Goal: Information Seeking & Learning: Learn about a topic

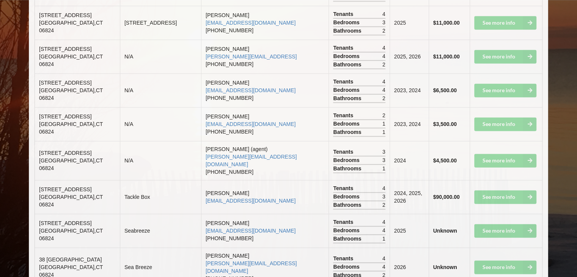
scroll to position [1048, 0]
click at [492, 213] on td "See more info" at bounding box center [506, 230] width 73 height 34
click at [390, 213] on td "2025" at bounding box center [409, 230] width 39 height 34
click at [434, 227] on b "Unknown" at bounding box center [446, 230] width 24 height 6
click at [486, 213] on td "See more info" at bounding box center [506, 230] width 73 height 34
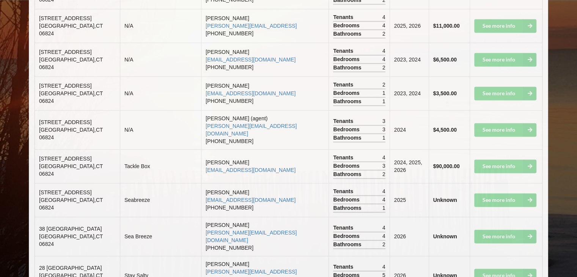
scroll to position [1093, 0]
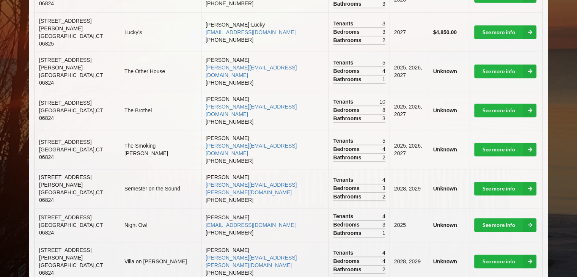
scroll to position [304, 0]
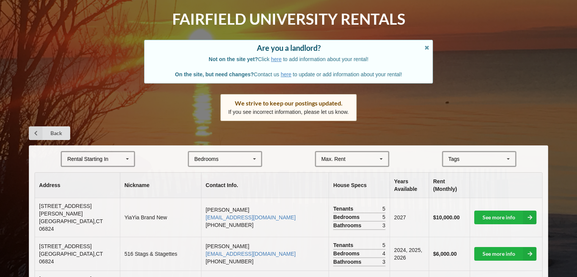
scroll to position [46, 0]
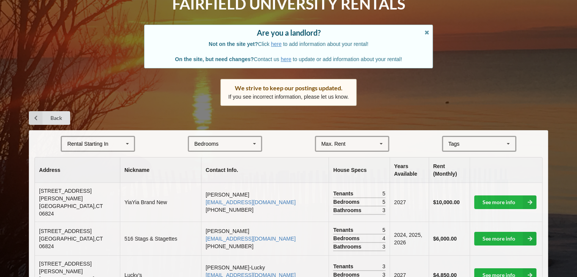
click at [128, 140] on icon at bounding box center [127, 144] width 11 height 14
click at [125, 189] on div "2027" at bounding box center [98, 186] width 72 height 14
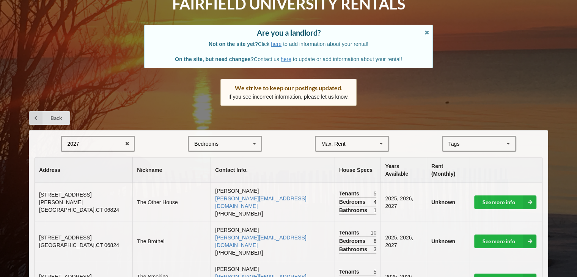
click at [242, 143] on div "Bedrooms 1 2 3 4 5 6 7 8" at bounding box center [225, 144] width 74 height 16
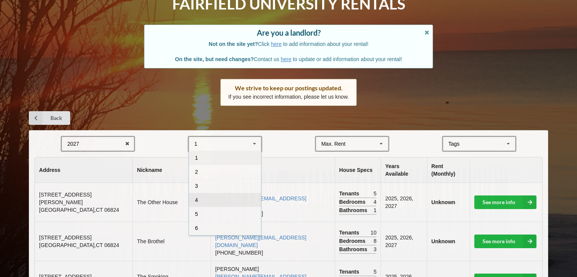
click at [251, 197] on div "4" at bounding box center [225, 200] width 72 height 14
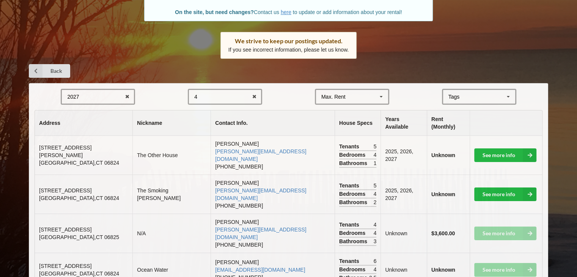
scroll to position [97, 0]
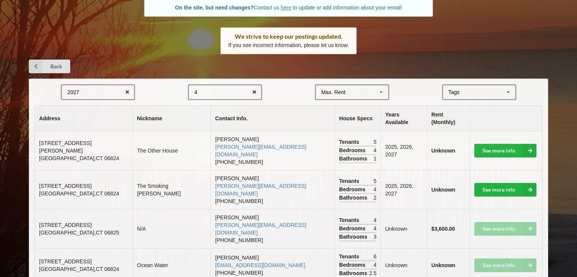
click at [395, 54] on div "Home Add Listing FAQ Fairfield University Rentals Are you a landlord? Not on th…" at bounding box center [288, 103] width 577 height 401
click at [226, 94] on div "4 1 2 3 4 5 6 7 8" at bounding box center [225, 92] width 74 height 16
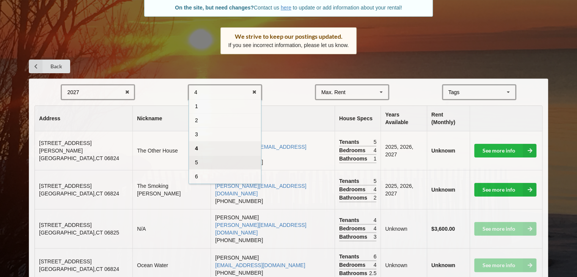
click at [214, 161] on div "5" at bounding box center [225, 162] width 72 height 14
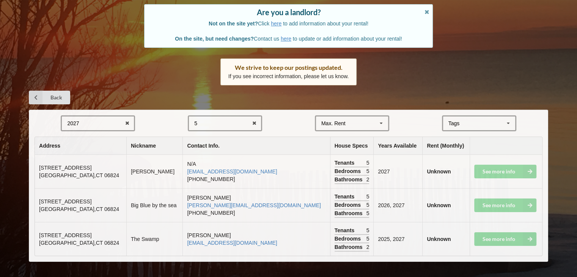
scroll to position [64, 0]
